Goal: Task Accomplishment & Management: Manage account settings

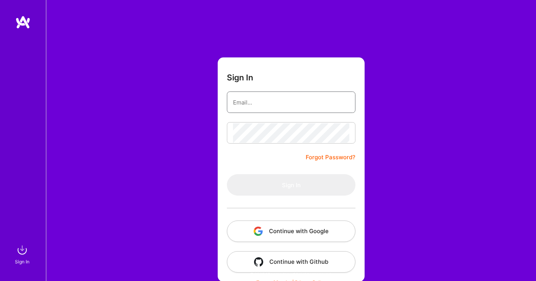
type input "[EMAIL_ADDRESS][DOMAIN_NAME]"
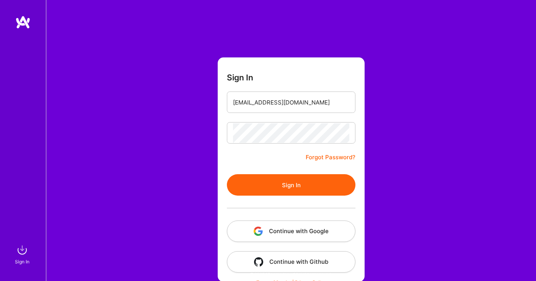
click at [283, 172] on form "Sign In [PERSON_NAME][EMAIL_ADDRESS][DOMAIN_NAME] Forgot Password? Sign In Cont…" at bounding box center [291, 169] width 147 height 224
click at [283, 184] on button "Sign In" at bounding box center [291, 184] width 129 height 21
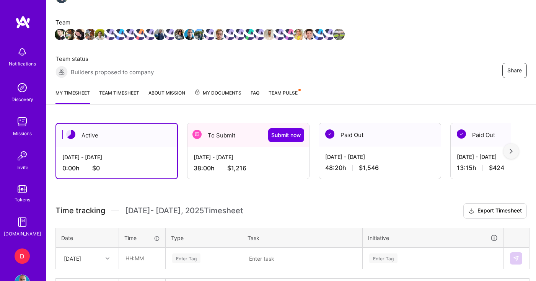
scroll to position [94, 0]
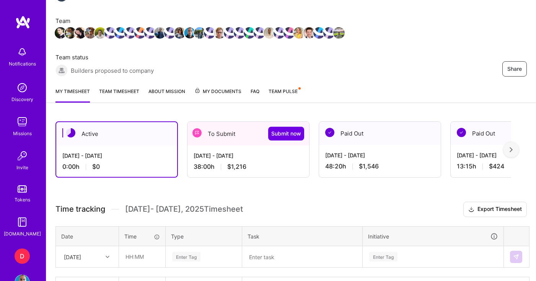
click at [272, 166] on div "38:00 h $1,216" at bounding box center [248, 167] width 109 height 8
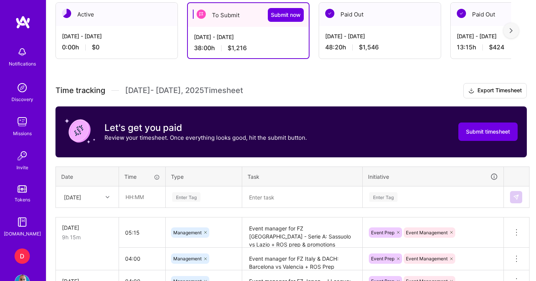
scroll to position [202, 0]
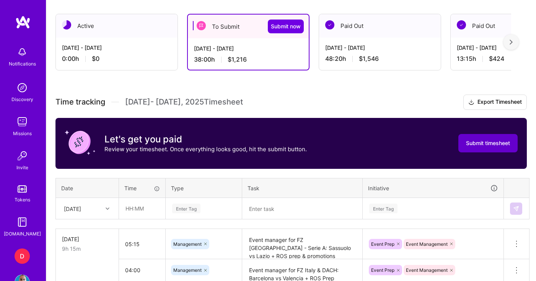
click at [493, 146] on span "Submit timesheet" at bounding box center [488, 143] width 44 height 8
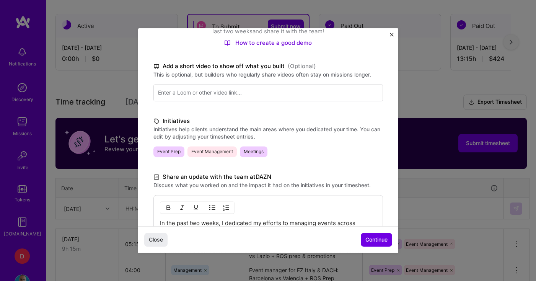
scroll to position [93, 0]
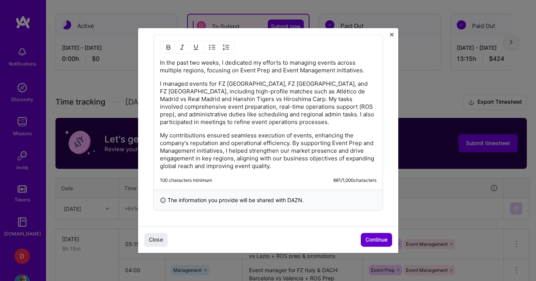
click at [370, 238] on span "Continue" at bounding box center [376, 240] width 22 height 8
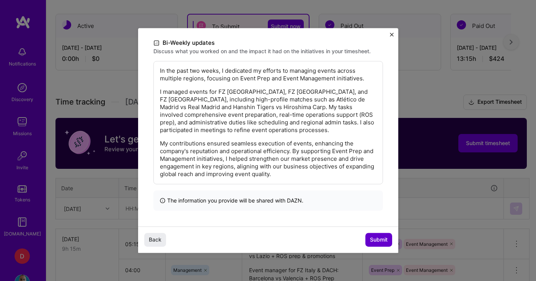
click at [372, 239] on span "Submit" at bounding box center [379, 240] width 18 height 8
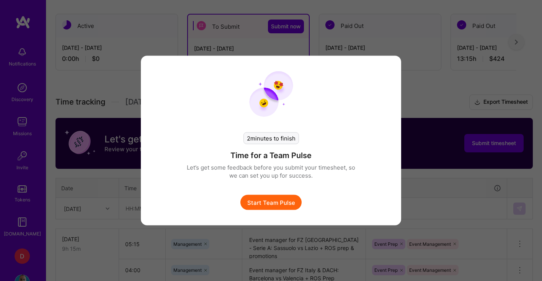
click at [294, 202] on button "Start Team Pulse" at bounding box center [270, 202] width 61 height 15
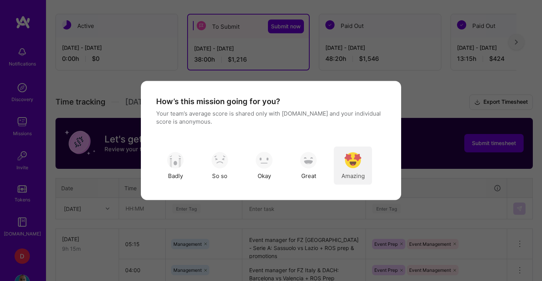
click at [360, 163] on img "modal" at bounding box center [352, 159] width 17 height 17
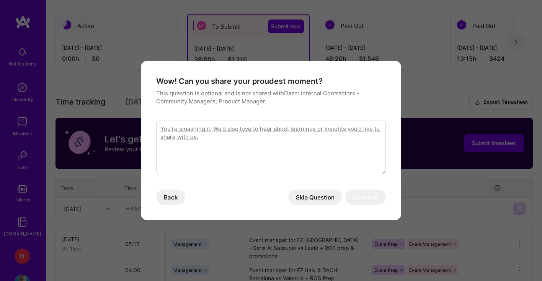
click at [316, 199] on button "Skip Question" at bounding box center [315, 196] width 54 height 15
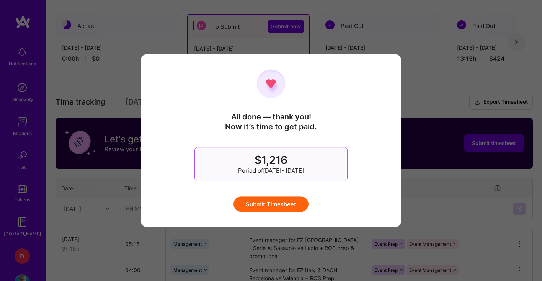
click at [301, 203] on button "Submit Timesheet" at bounding box center [270, 203] width 75 height 15
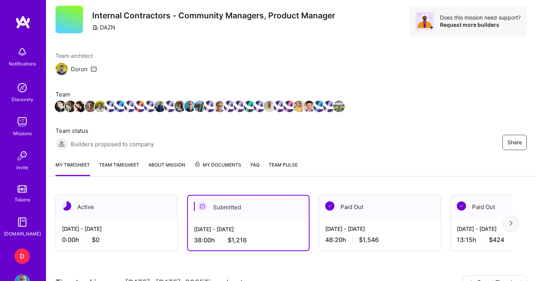
scroll to position [0, 0]
